Goal: Check status: Check status

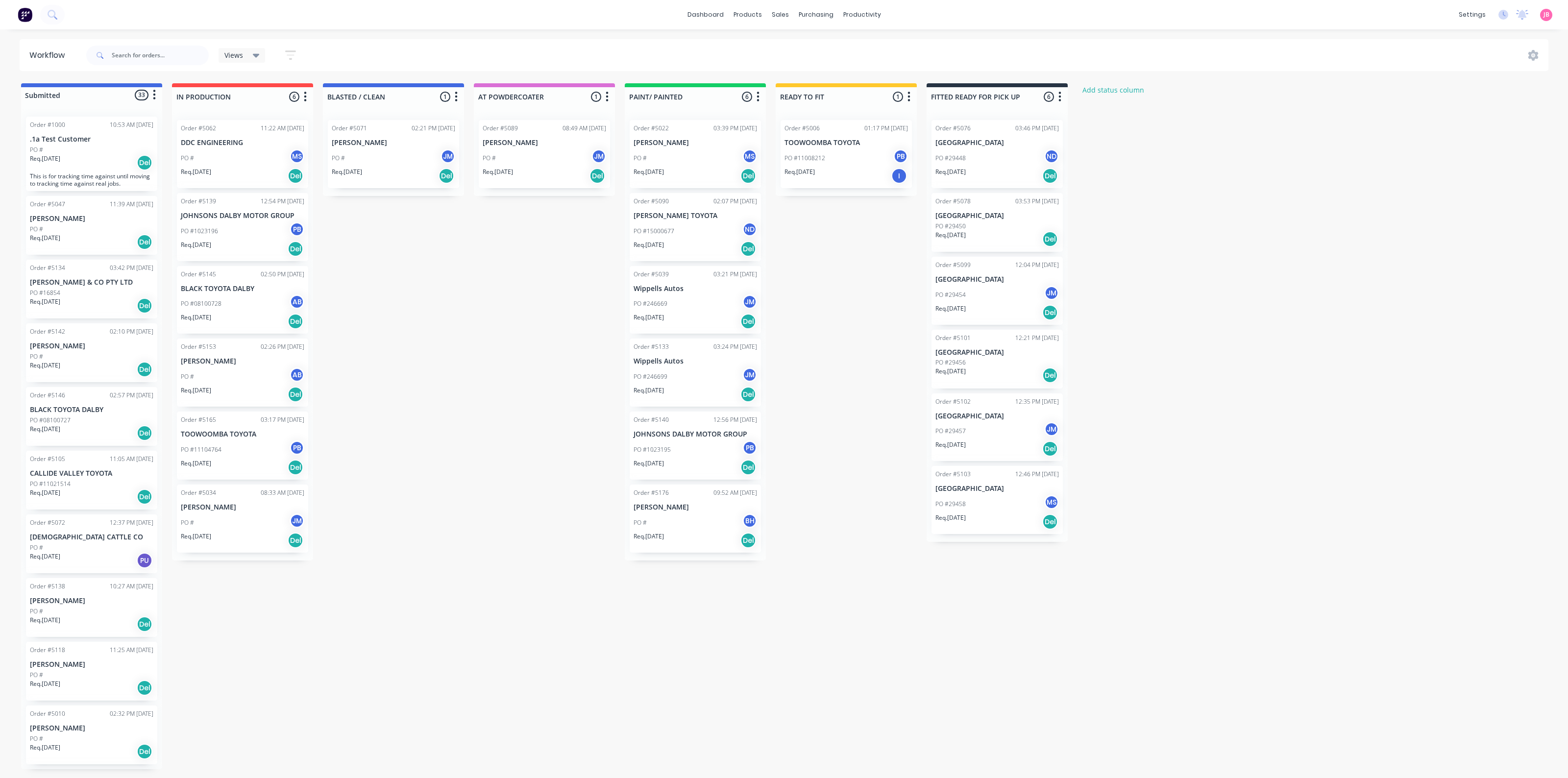
click at [430, 378] on div "Submitted 33 Status colour #4169E1 hex #4169E1 Save Cancel Summaries Total orde…" at bounding box center [667, 426] width 1350 height 686
click at [241, 516] on div "PO # JM" at bounding box center [243, 522] width 124 height 18
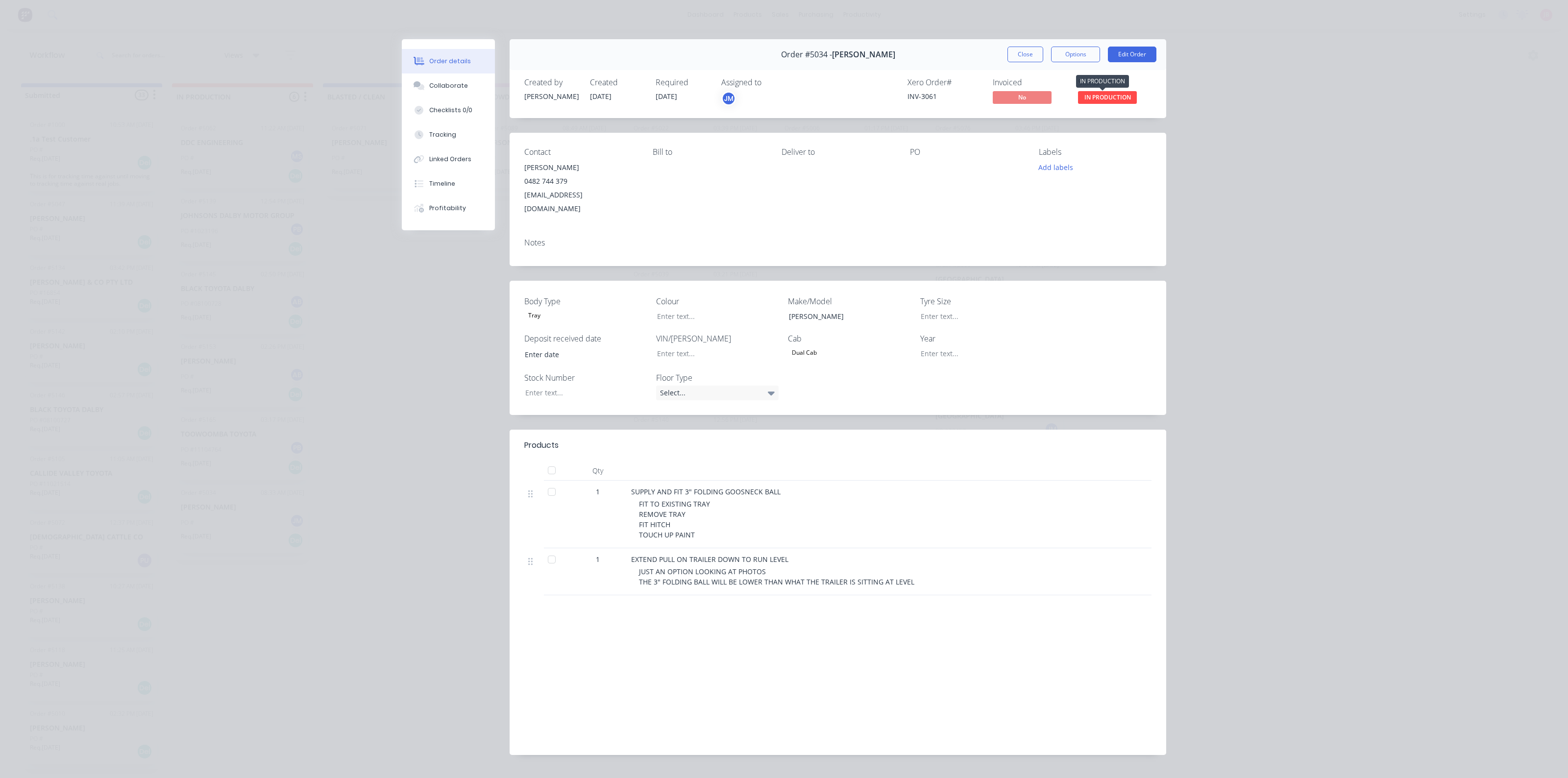
click at [1113, 99] on span "IN PRODUCTION" at bounding box center [1108, 97] width 59 height 12
click at [1109, 94] on span "IN PRODUCTION" at bounding box center [1108, 97] width 59 height 12
click at [1024, 52] on button "Close" at bounding box center [1025, 54] width 36 height 16
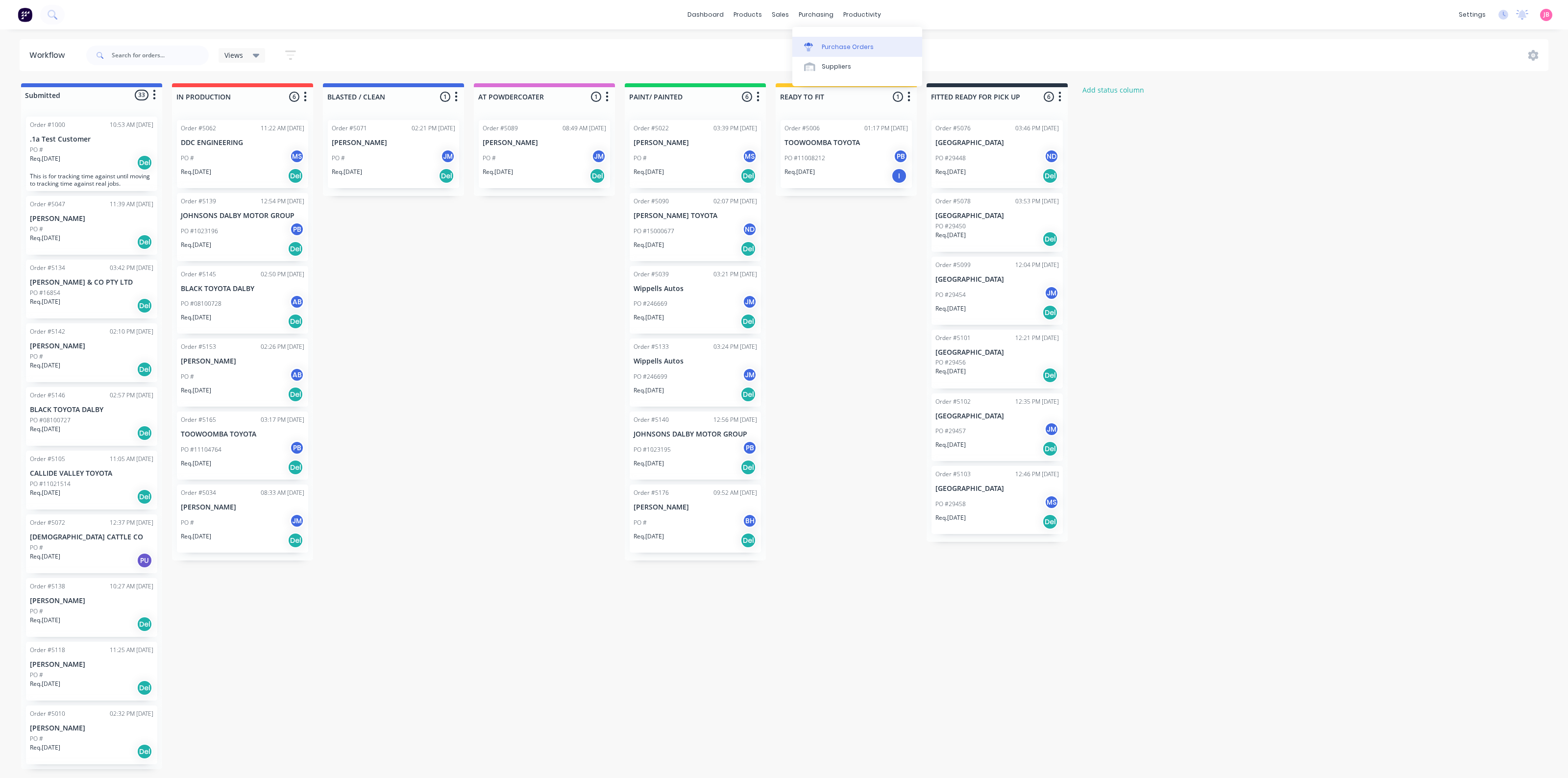
click at [832, 50] on div "Purchase Orders" at bounding box center [848, 47] width 52 height 9
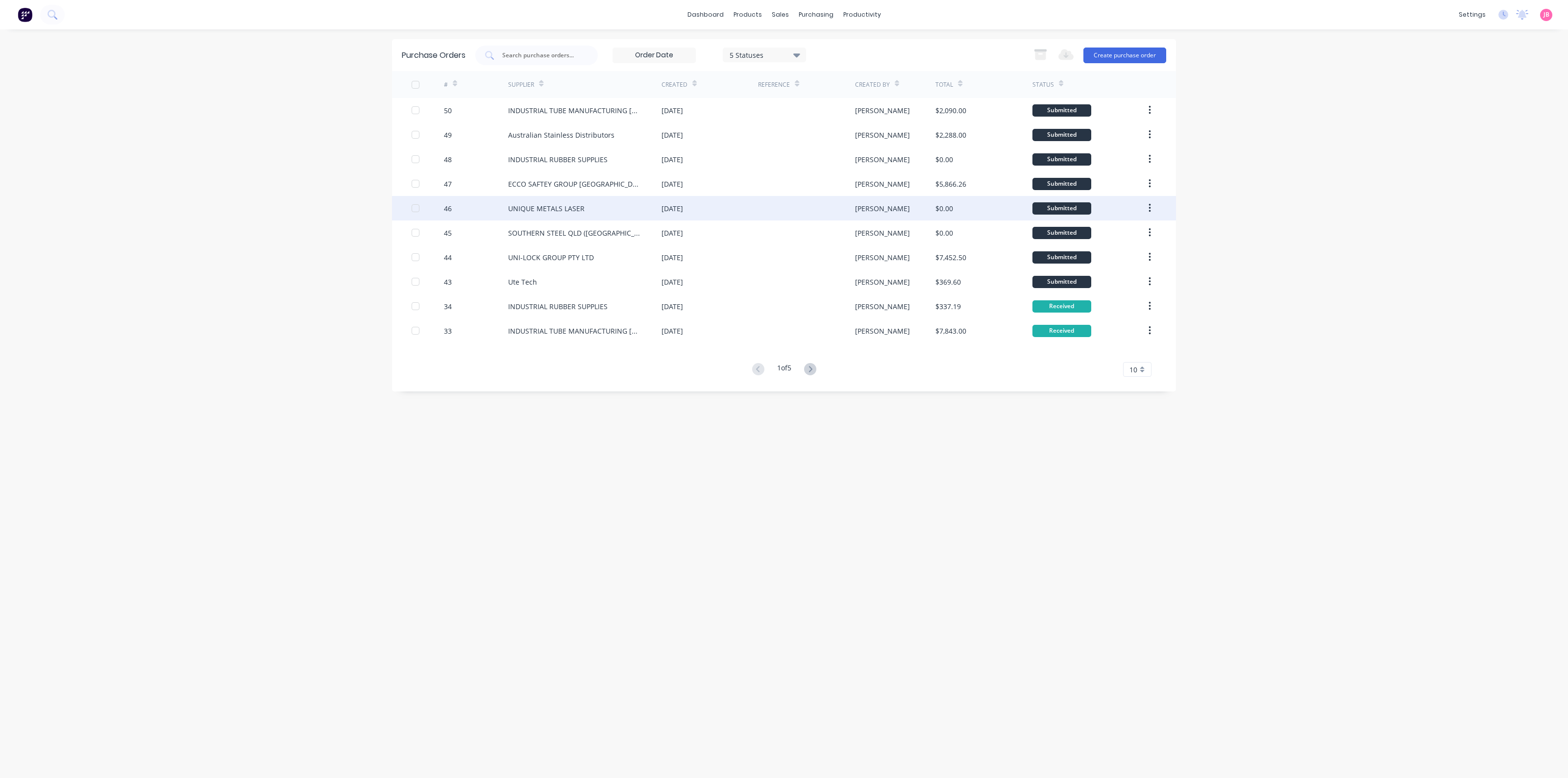
click at [674, 209] on div "[DATE]" at bounding box center [673, 208] width 22 height 10
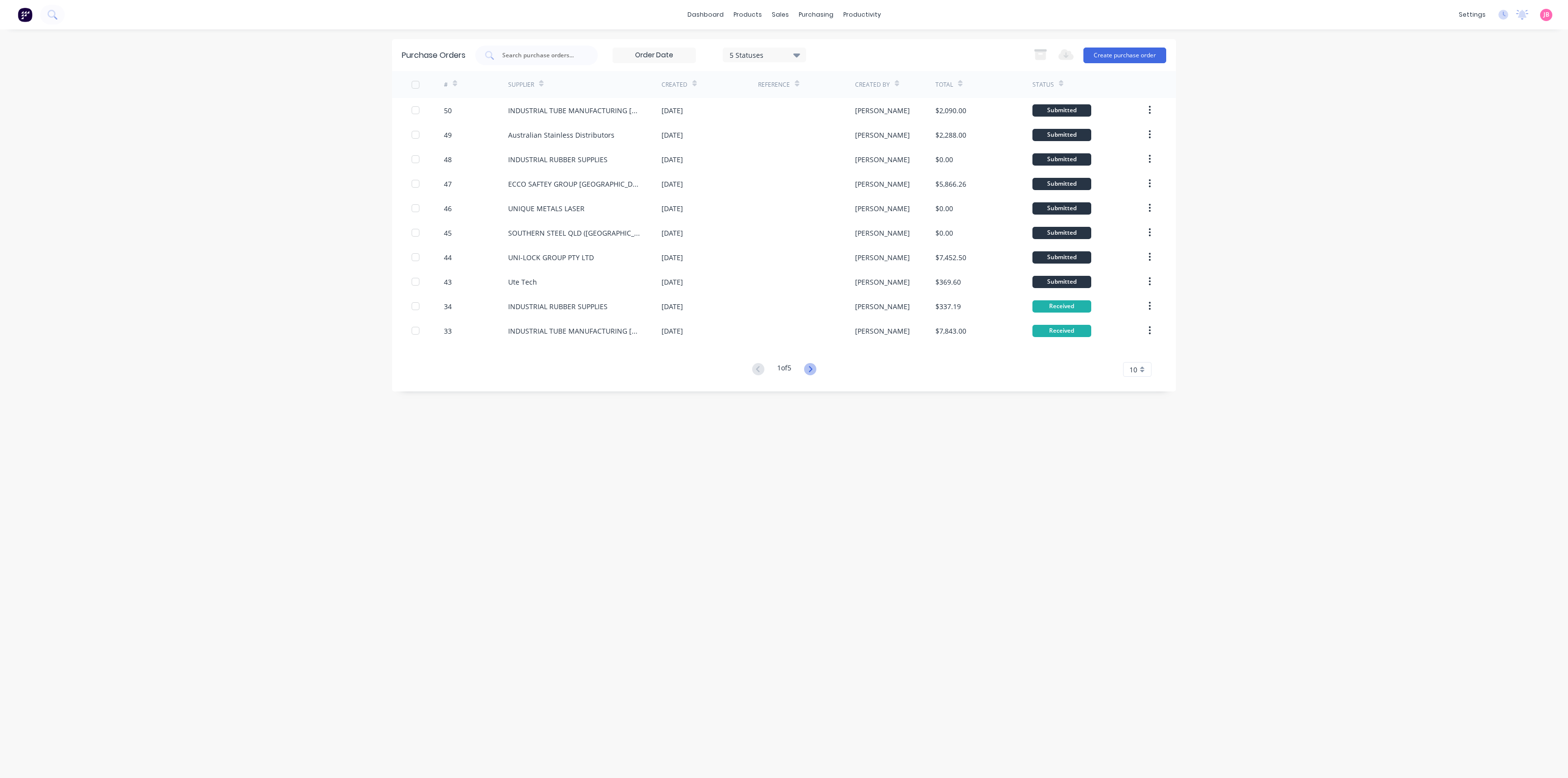
click at [810, 366] on icon at bounding box center [809, 369] width 12 height 12
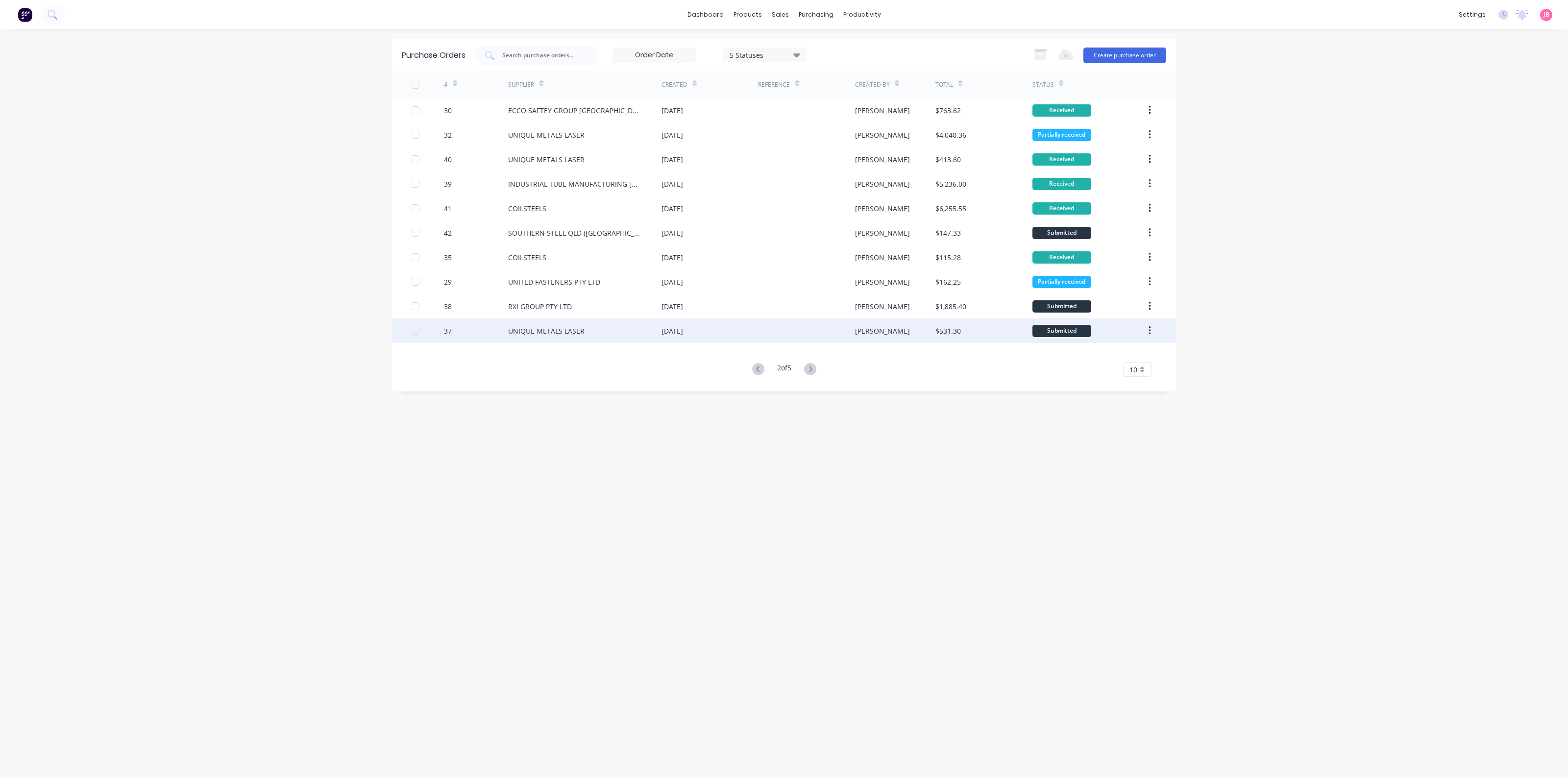
click at [797, 323] on div at bounding box center [806, 330] width 97 height 24
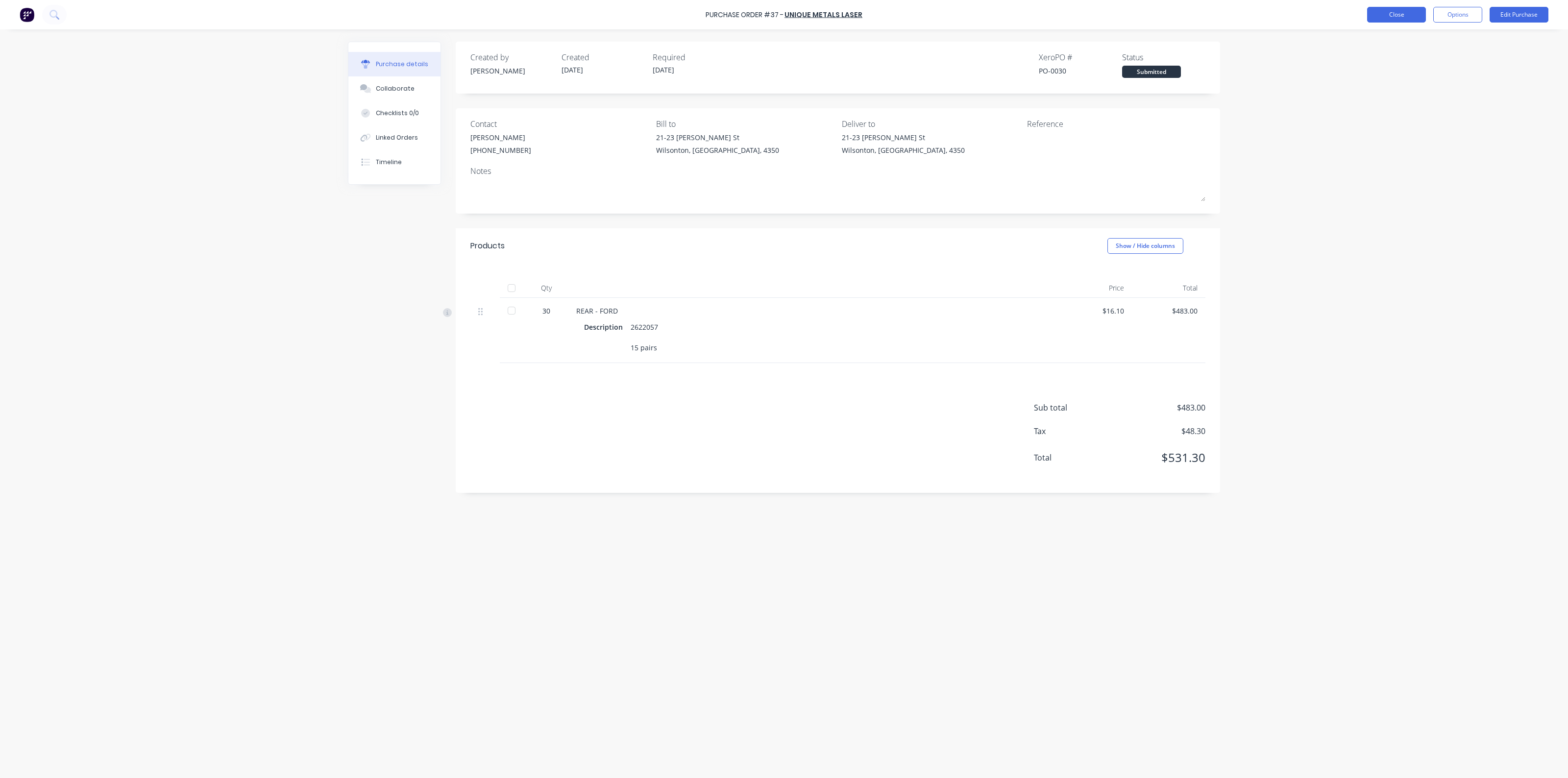
click at [1381, 11] on button "Close" at bounding box center [1396, 15] width 59 height 16
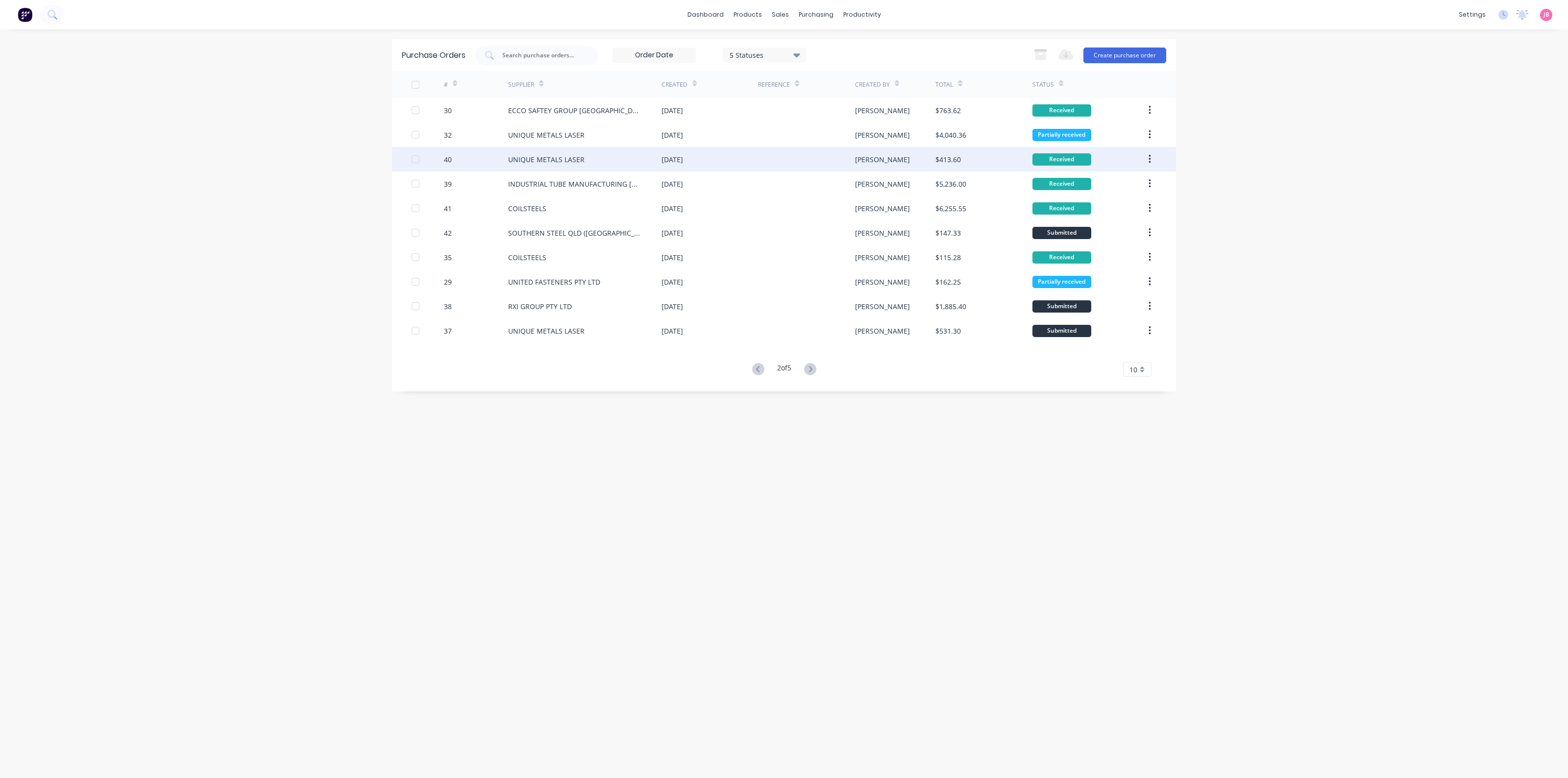
click at [875, 162] on div "[PERSON_NAME]" at bounding box center [895, 159] width 81 height 24
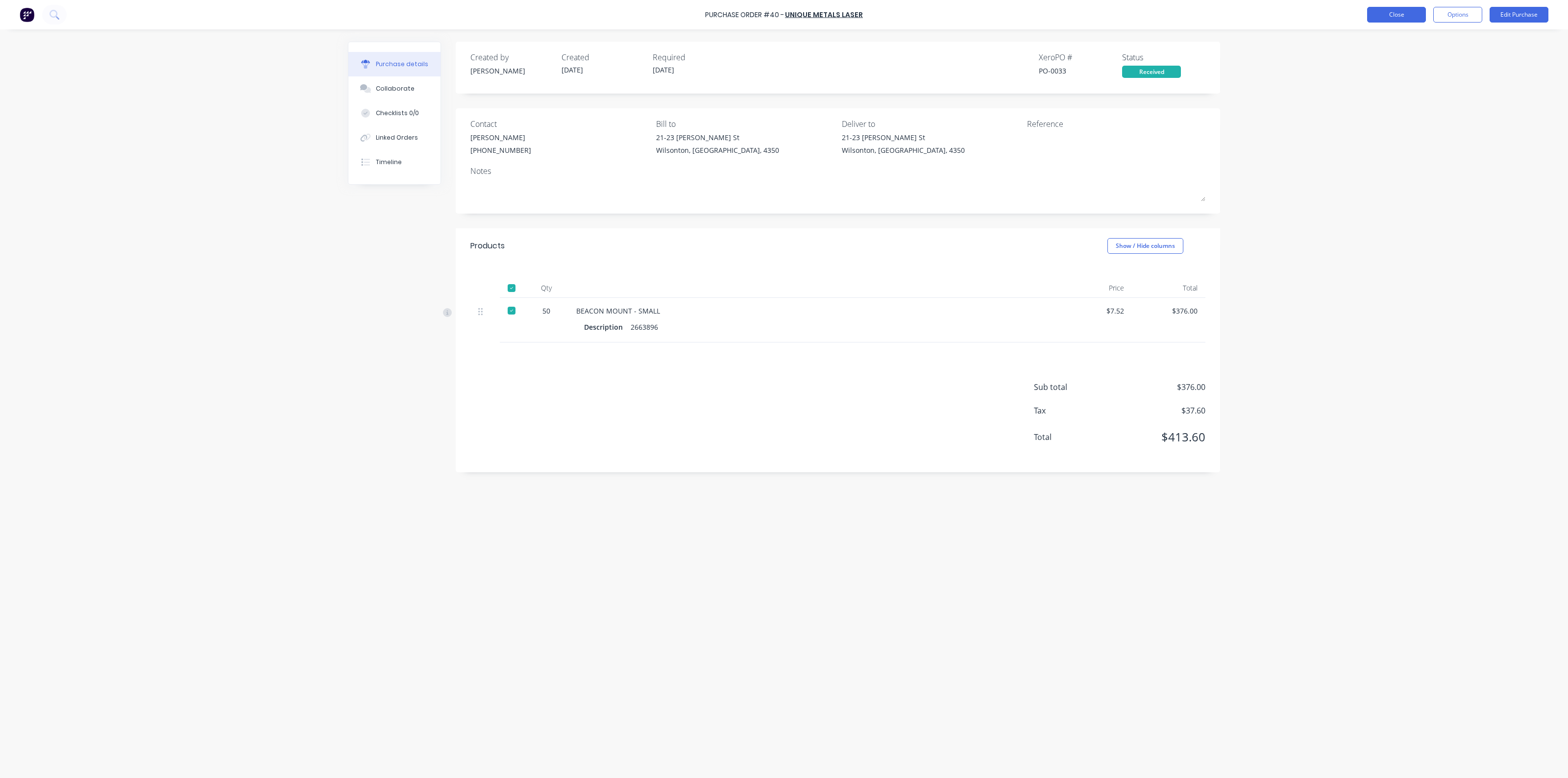
click at [1373, 13] on button "Close" at bounding box center [1396, 15] width 59 height 16
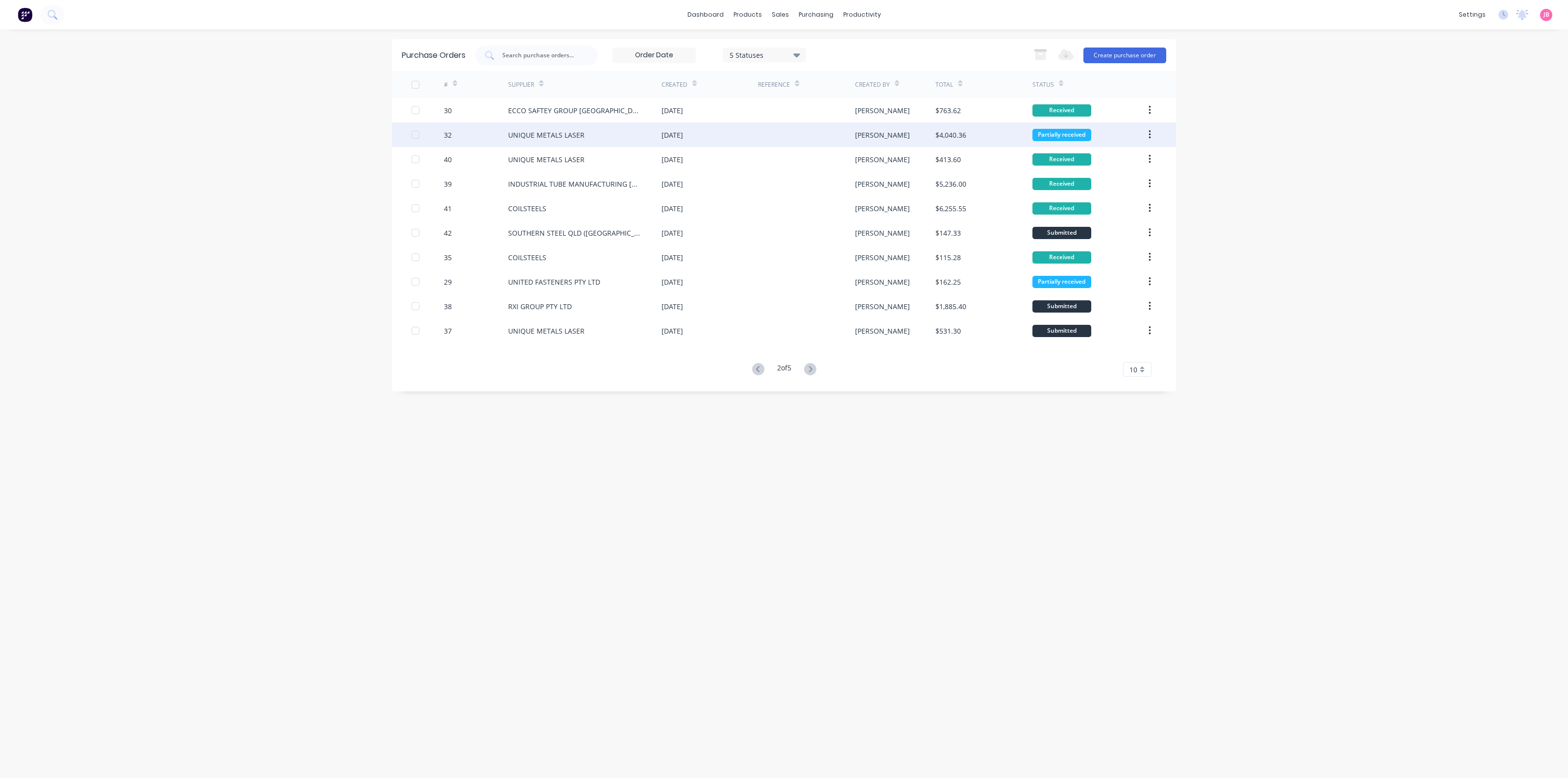
click at [707, 136] on div "[DATE]" at bounding box center [710, 134] width 97 height 24
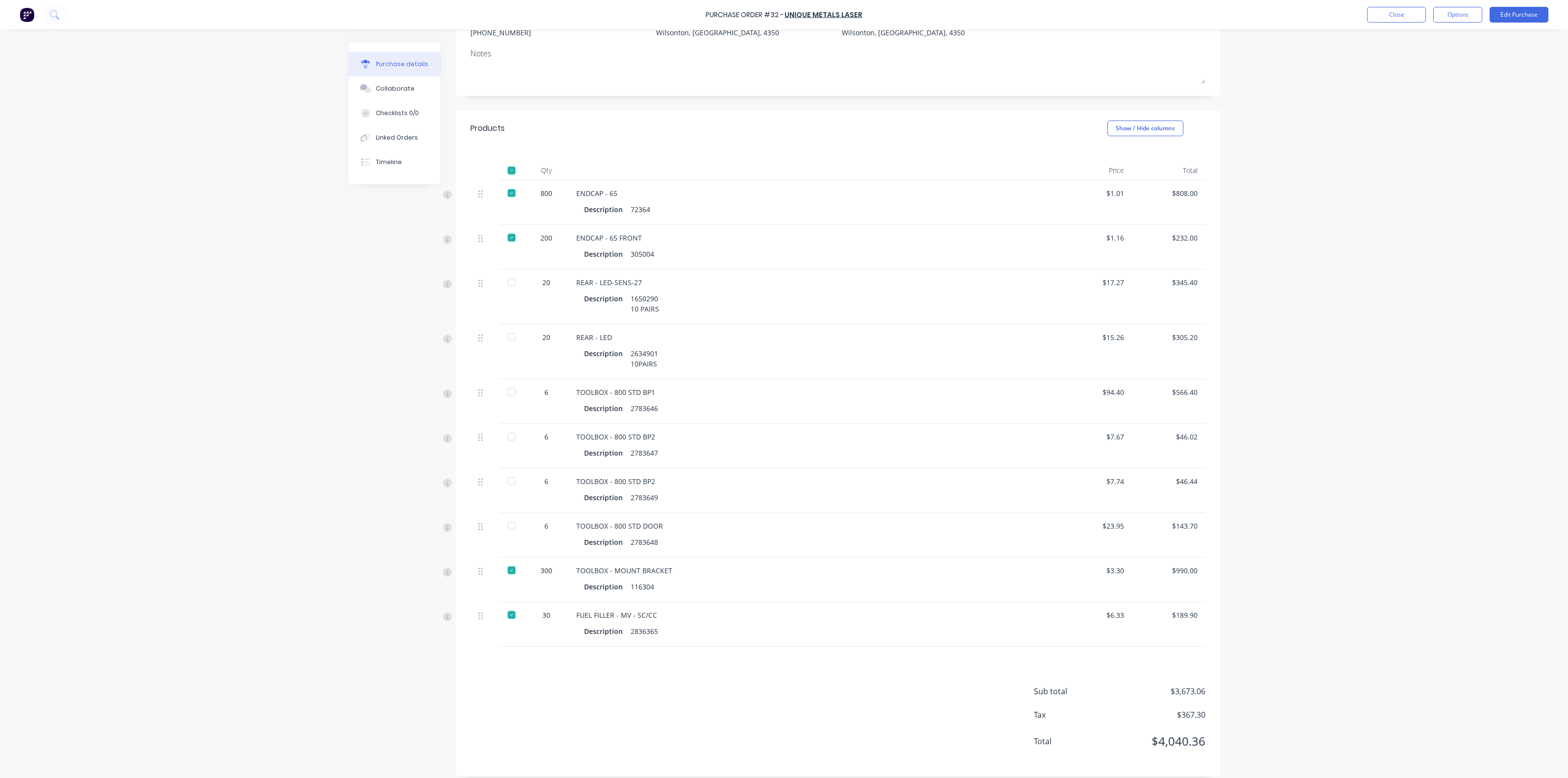
scroll to position [122, 0]
click at [511, 281] on div at bounding box center [511, 277] width 20 height 20
click at [503, 337] on div at bounding box center [511, 332] width 20 height 20
click at [504, 386] on div at bounding box center [511, 386] width 20 height 20
click at [505, 434] on div at bounding box center [511, 431] width 20 height 20
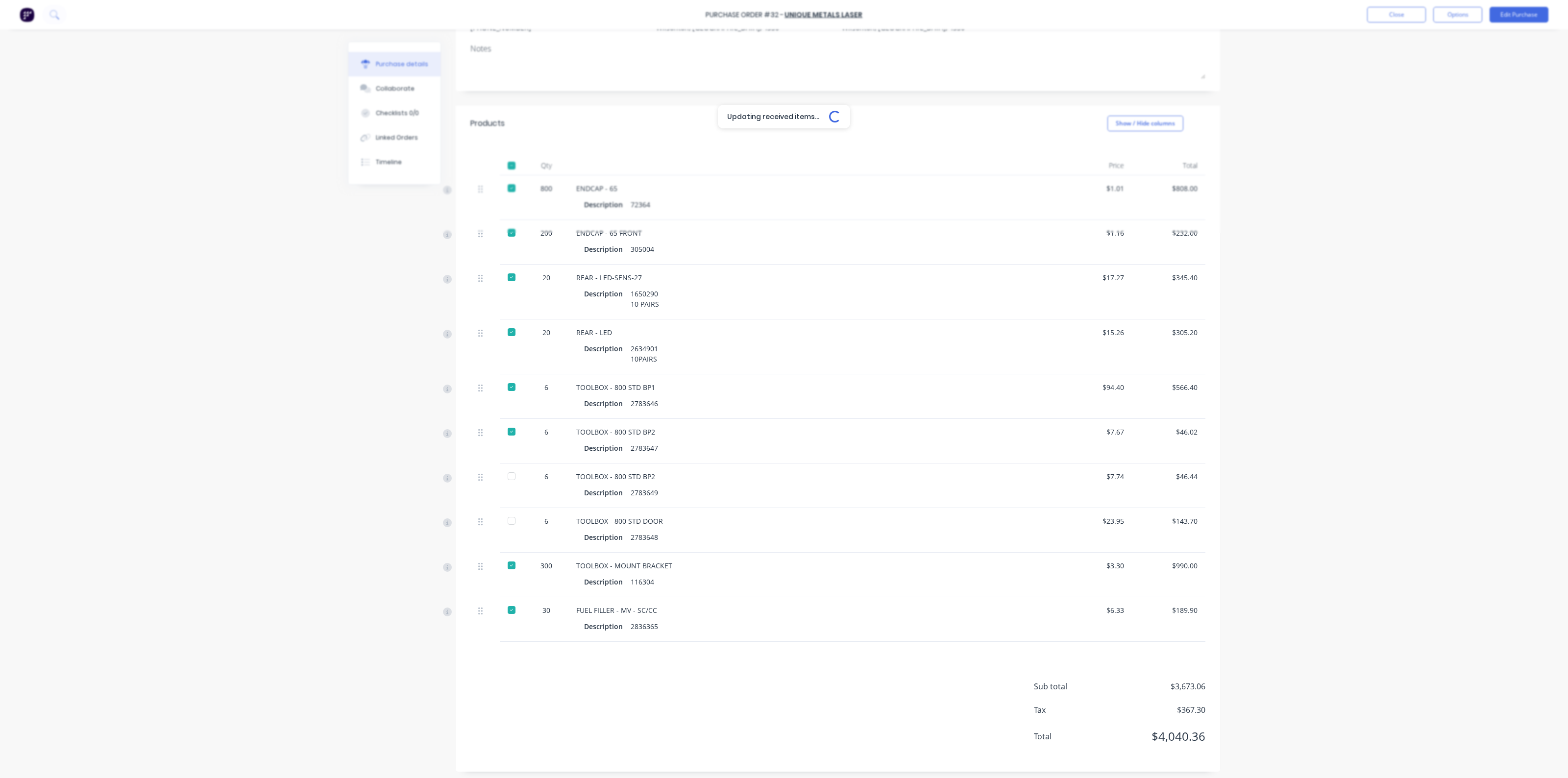
click at [505, 483] on div at bounding box center [511, 476] width 20 height 20
click at [503, 523] on div at bounding box center [511, 520] width 20 height 20
click at [1412, 20] on button "Close" at bounding box center [1396, 15] width 59 height 16
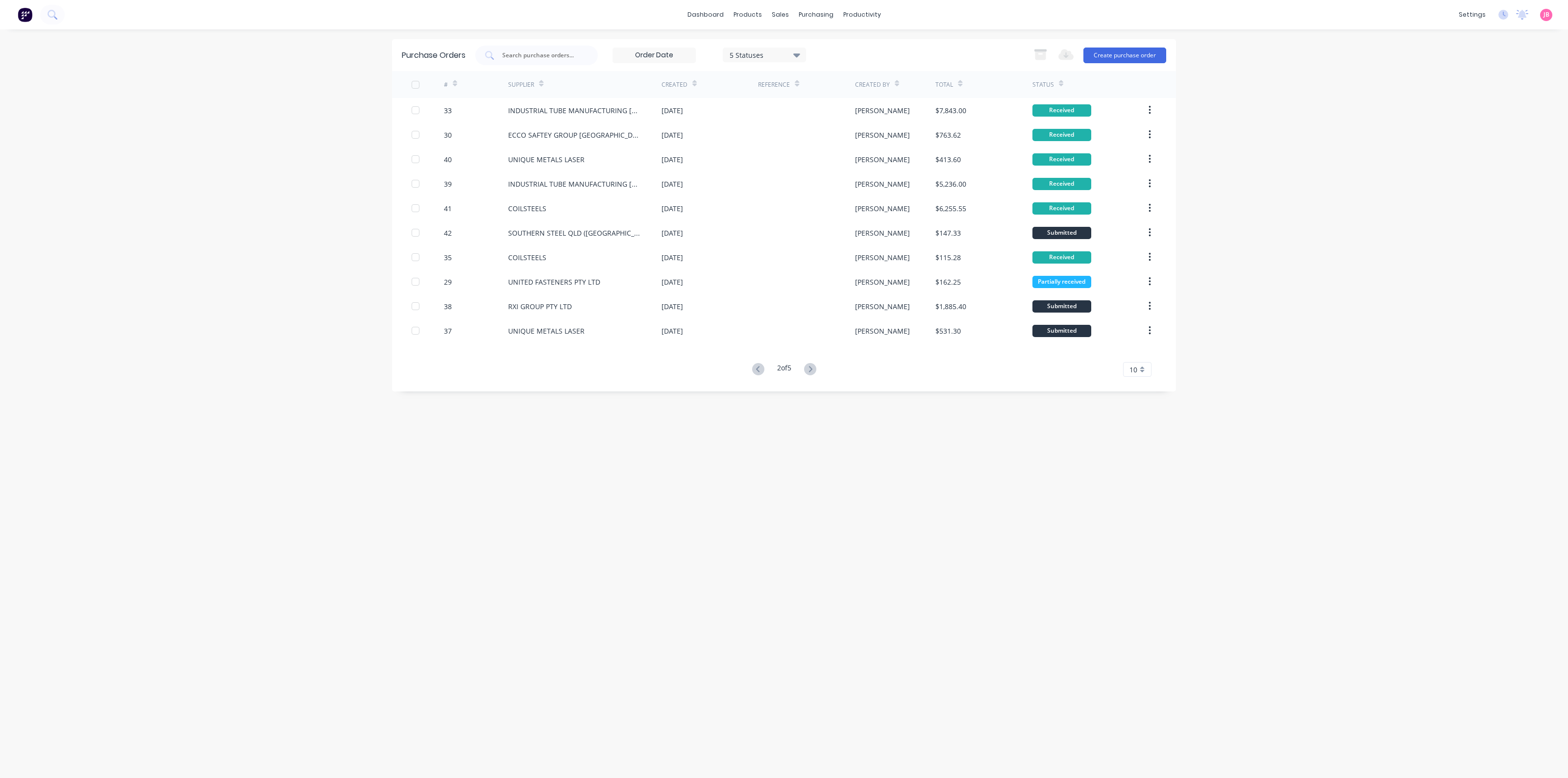
click at [529, 80] on div "Supplier" at bounding box center [521, 85] width 26 height 9
click at [543, 81] on icon at bounding box center [541, 83] width 4 height 8
click at [815, 371] on icon at bounding box center [809, 369] width 12 height 12
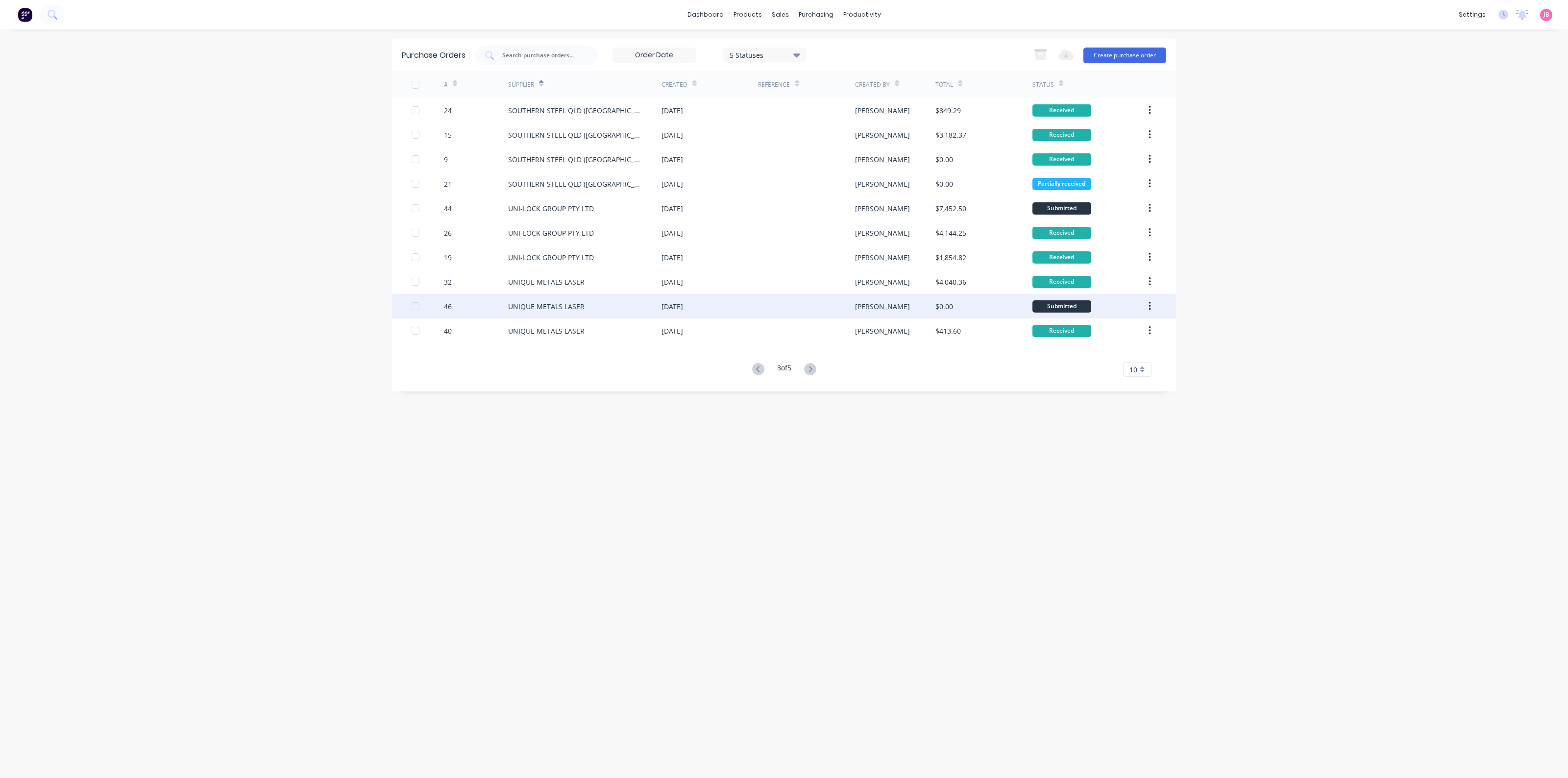
click at [813, 307] on div at bounding box center [806, 306] width 97 height 24
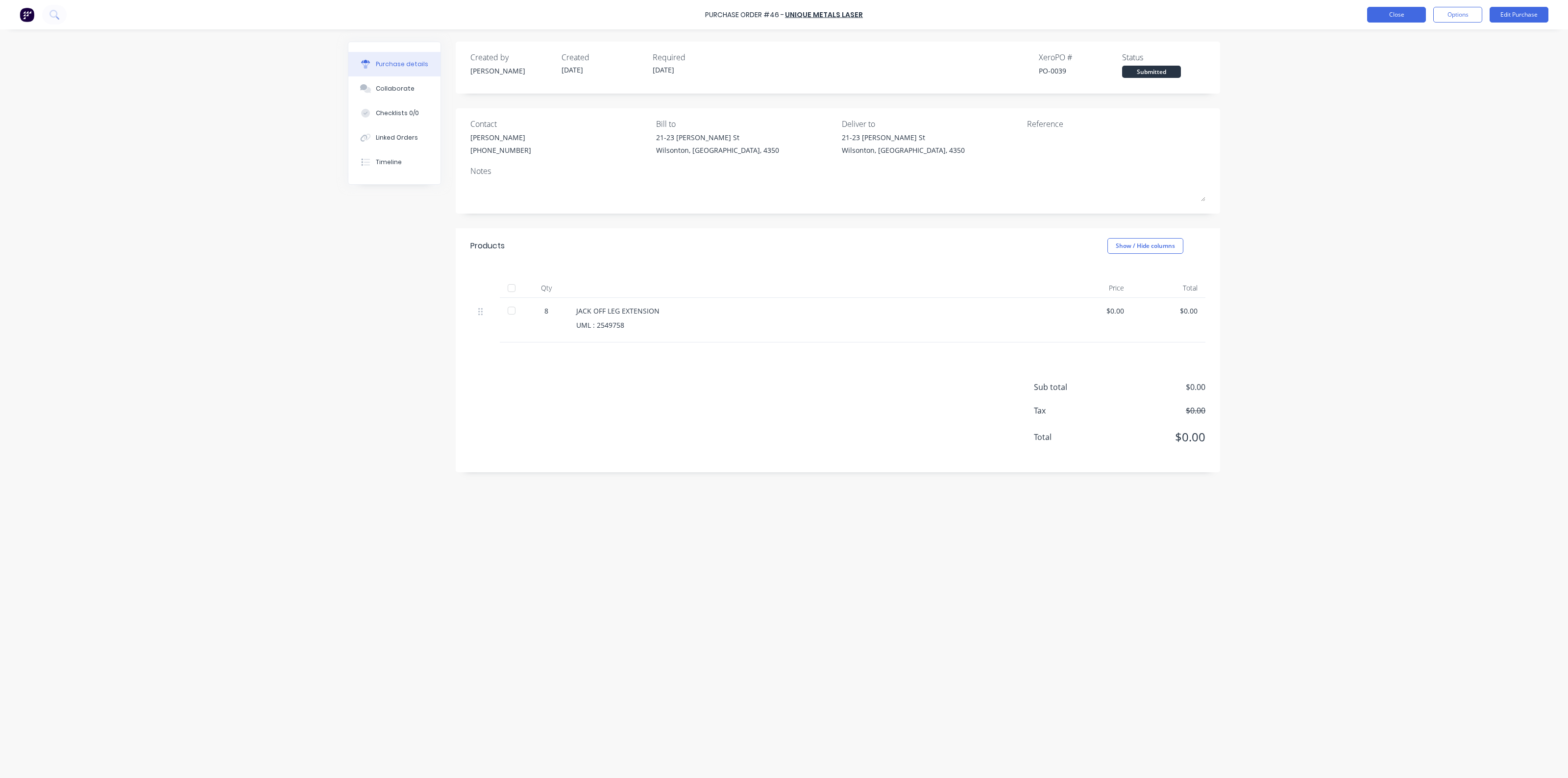
click at [1401, 11] on button "Close" at bounding box center [1396, 15] width 59 height 16
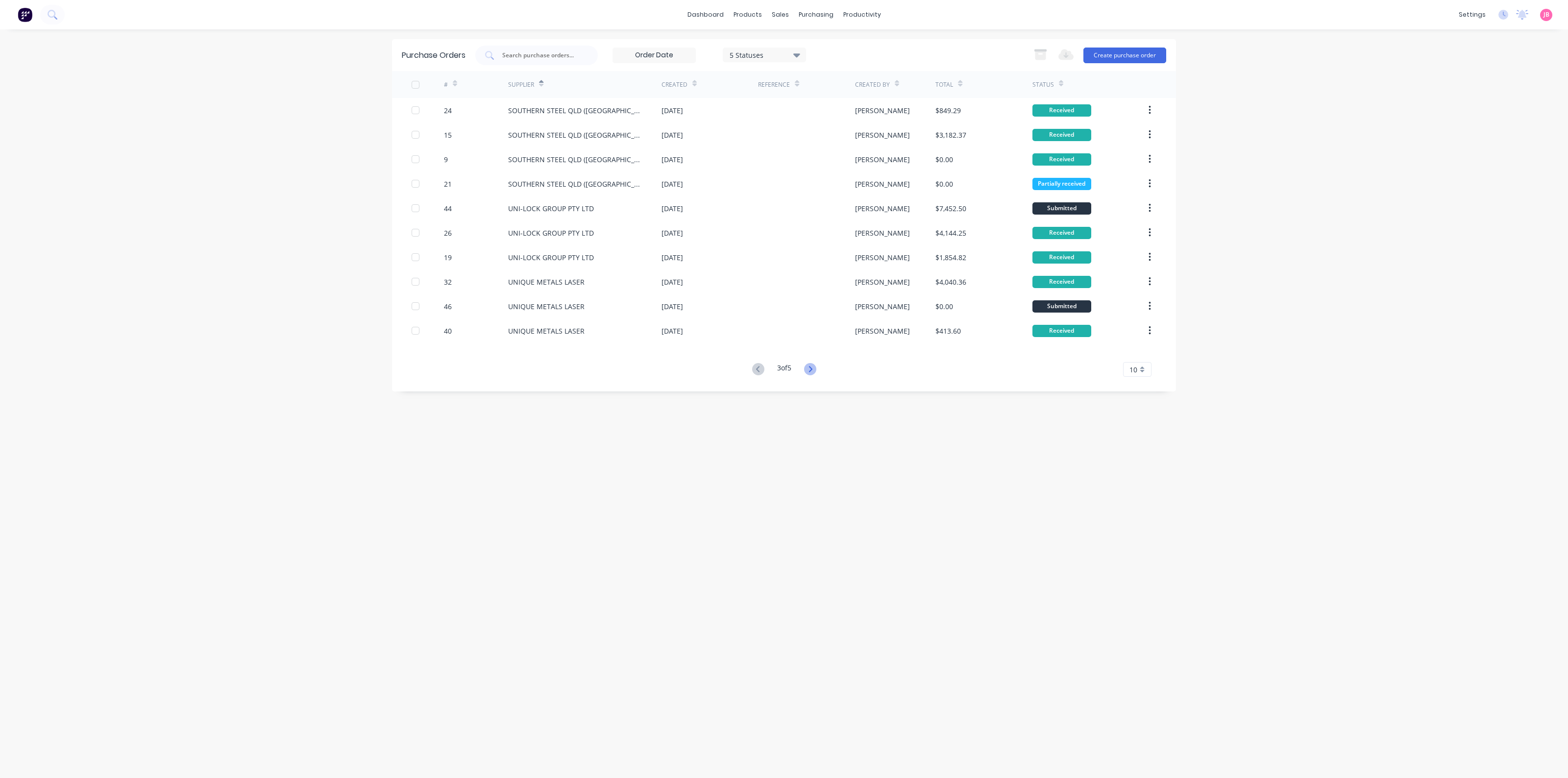
click at [815, 373] on icon at bounding box center [809, 369] width 12 height 12
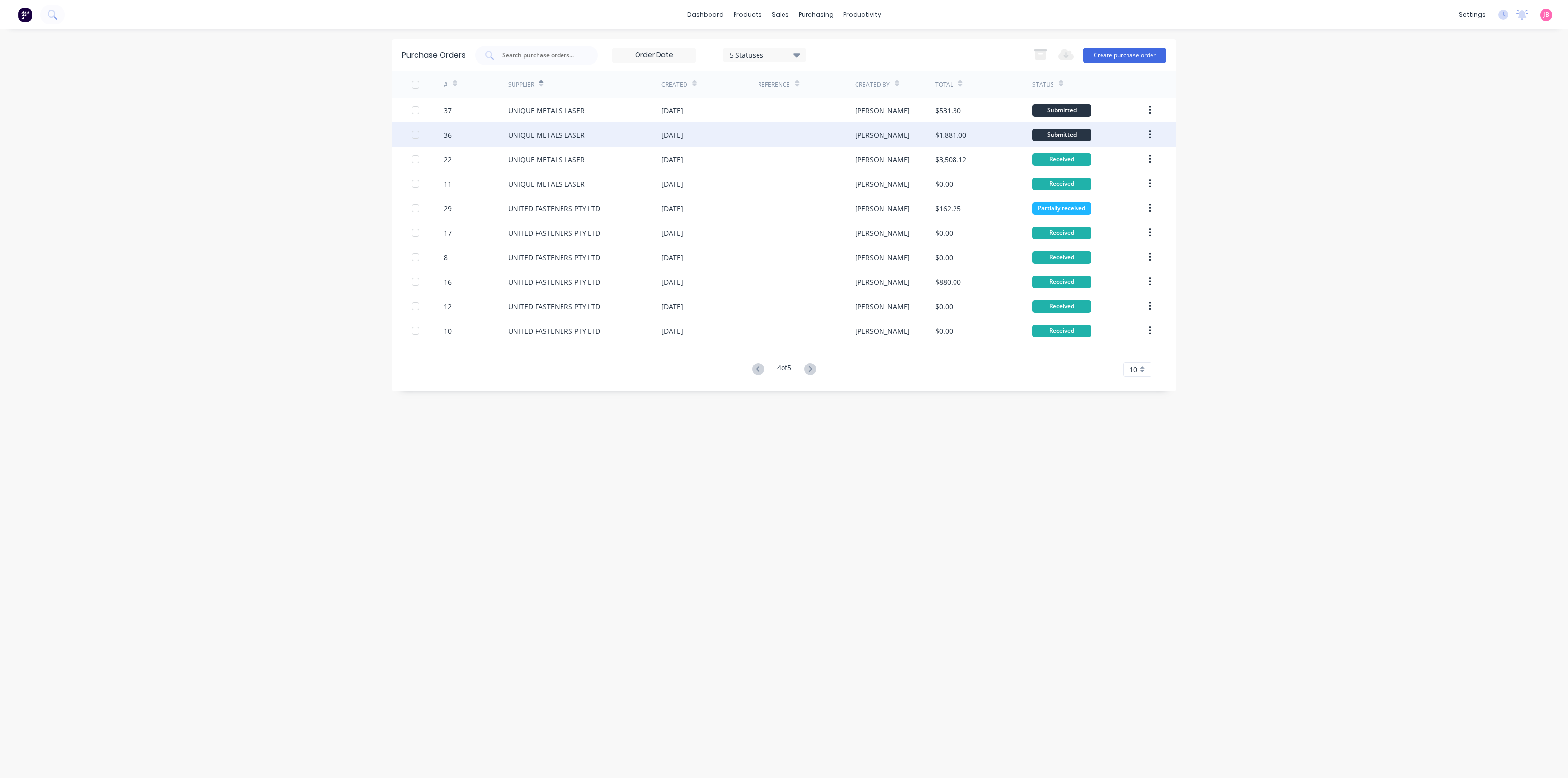
click at [773, 134] on div at bounding box center [806, 134] width 97 height 24
